Goal: Task Accomplishment & Management: Complete application form

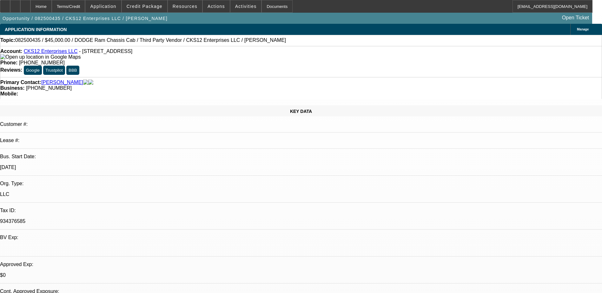
select select "0"
select select "6"
select select "0"
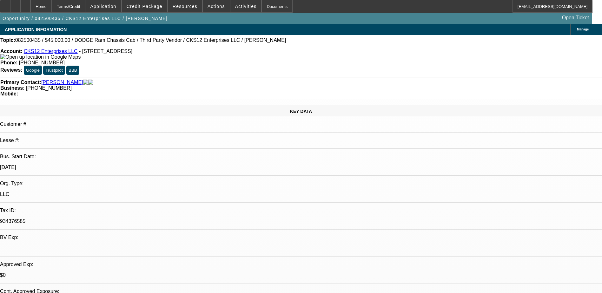
select select "0"
select select "6"
select select "0.1"
select select "0"
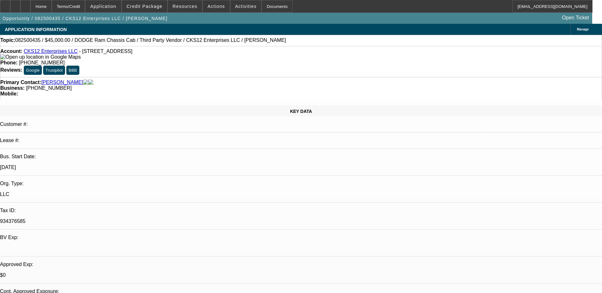
select select "9"
select select "0.1"
select select "6"
select select "0.1"
select select "2"
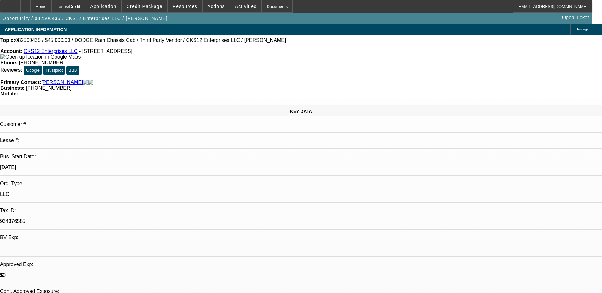
select select "0"
select select "6"
